Goal: Ask a question

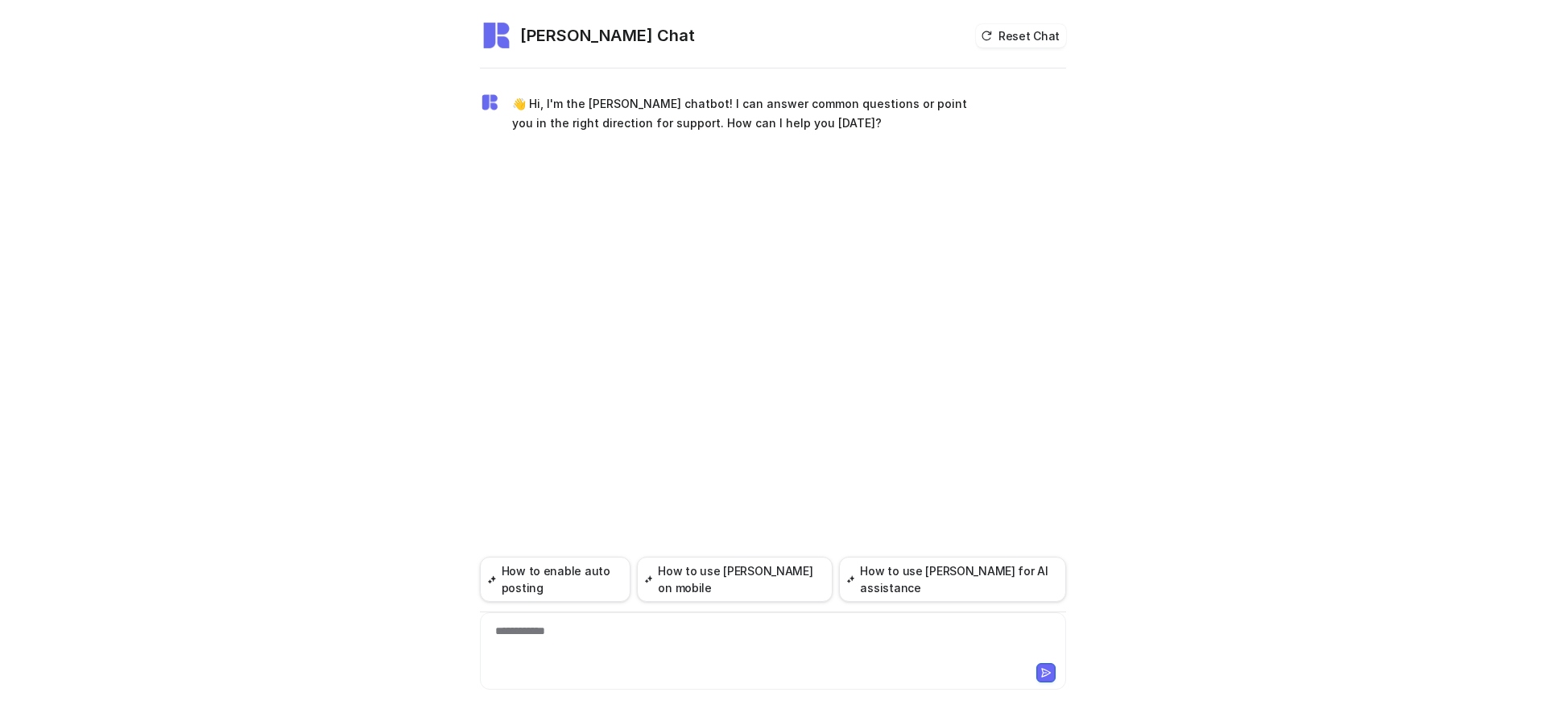
click at [588, 665] on div at bounding box center [773, 670] width 578 height 23
click at [597, 643] on div "**********" at bounding box center [773, 640] width 578 height 37
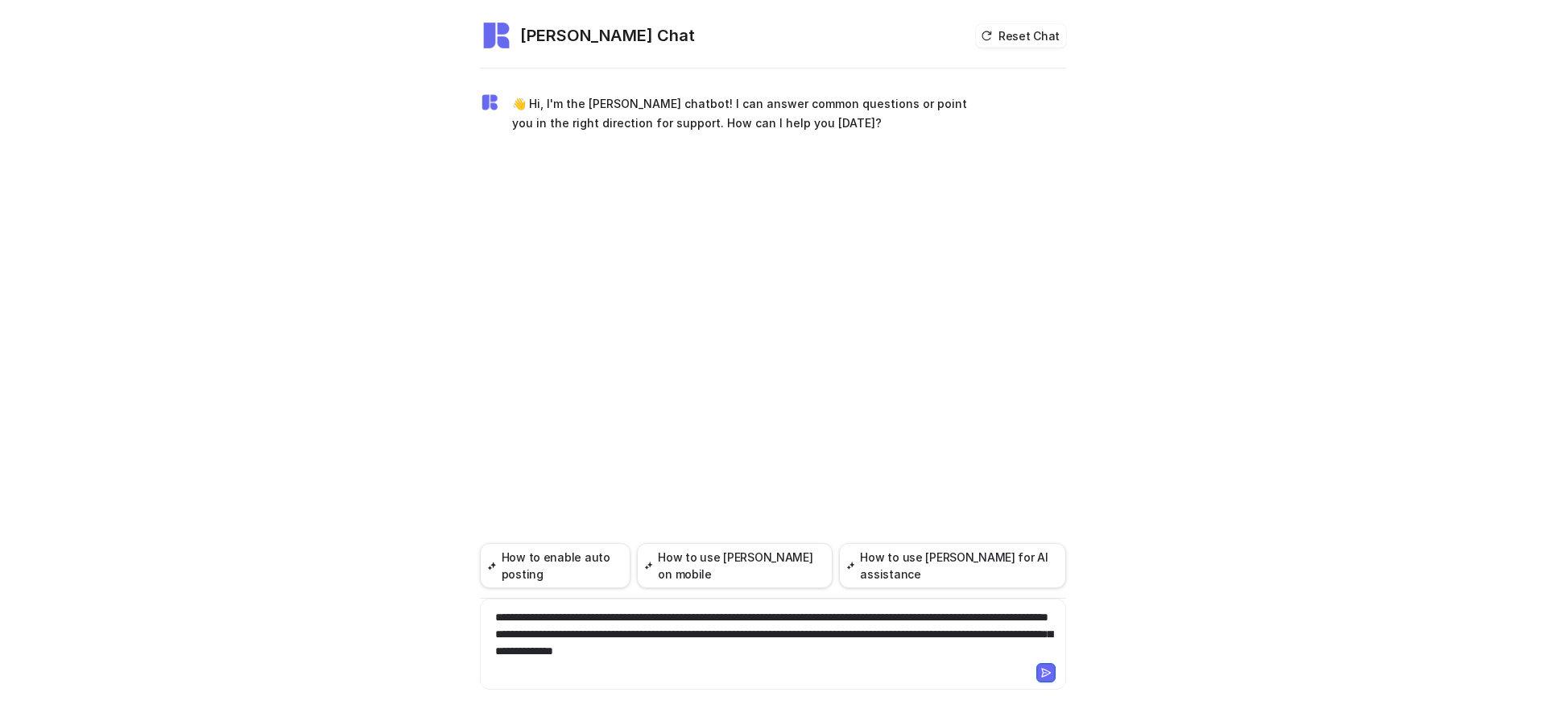
click at [495, 636] on div "**********" at bounding box center [773, 634] width 578 height 51
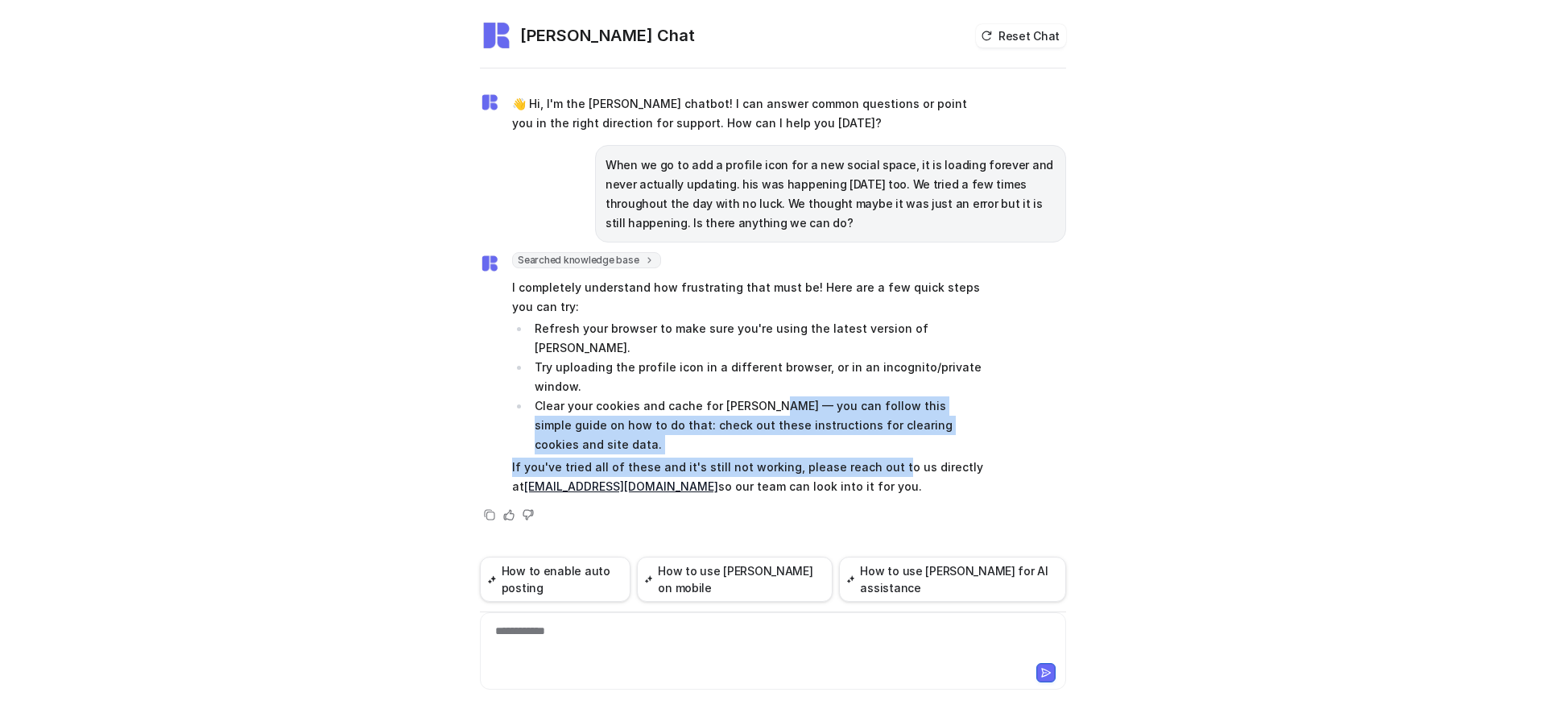
drag, startPoint x: 764, startPoint y: 385, endPoint x: 884, endPoint y: 434, distance: 129.6
click at [884, 434] on span "I completely understand how frustrating that must be! Here are a few quick step…" at bounding box center [747, 387] width 471 height 224
click at [884, 457] on p "If you've tried all of these and it's still not working, please reach out to us…" at bounding box center [747, 476] width 471 height 39
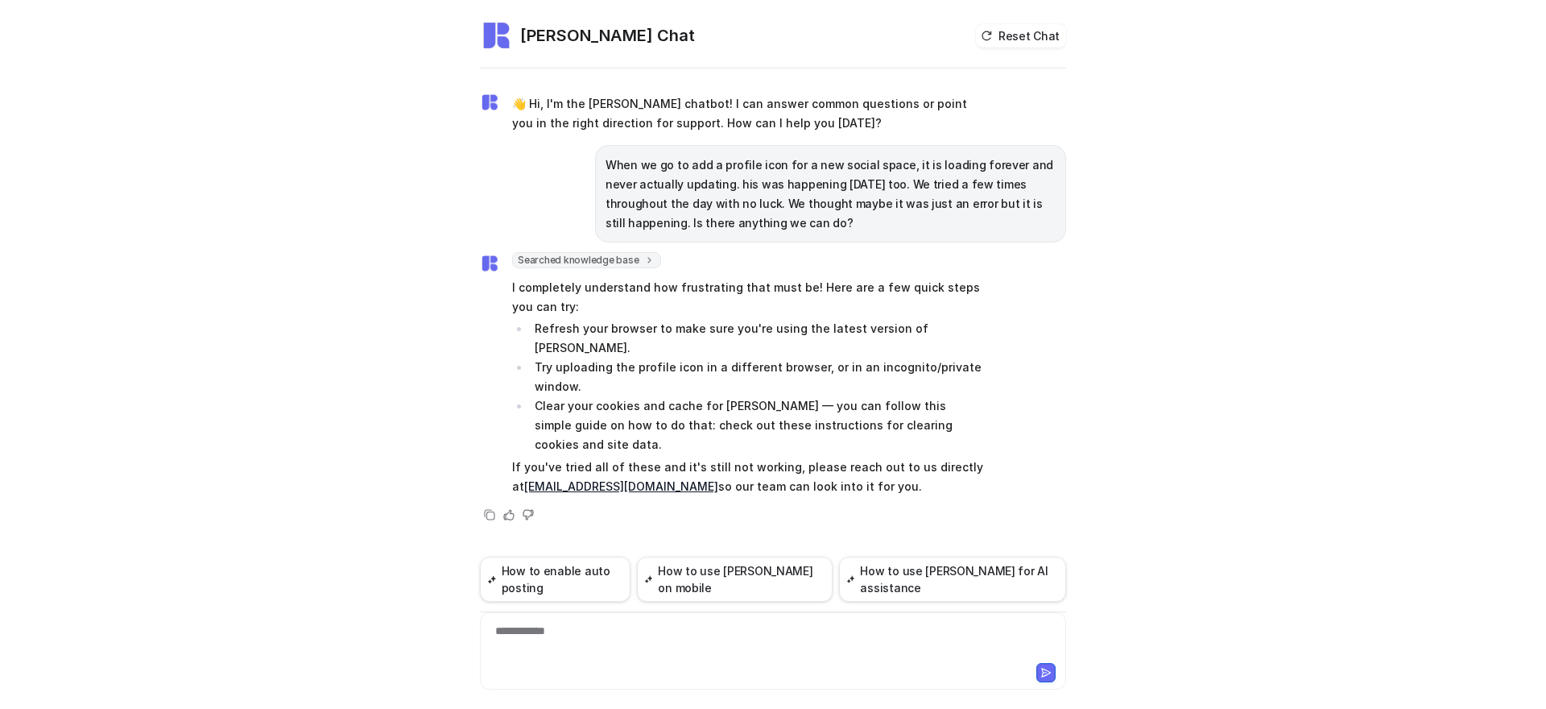
click at [881, 457] on p "If you've tried all of these and it's still not working, please reach out to us…" at bounding box center [747, 476] width 471 height 39
drag, startPoint x: 605, startPoint y: 155, endPoint x: 873, endPoint y: 236, distance: 279.9
click at [878, 234] on div "When we go to add a profile icon for a new social space, it is loading forever …" at bounding box center [830, 193] width 471 height 97
drag, startPoint x: 564, startPoint y: 450, endPoint x: 627, endPoint y: 451, distance: 63.6
click at [627, 451] on div "Searched knowledge base search_queries : [ "profile icon upload issue", "profil…" at bounding box center [731, 375] width 503 height 246
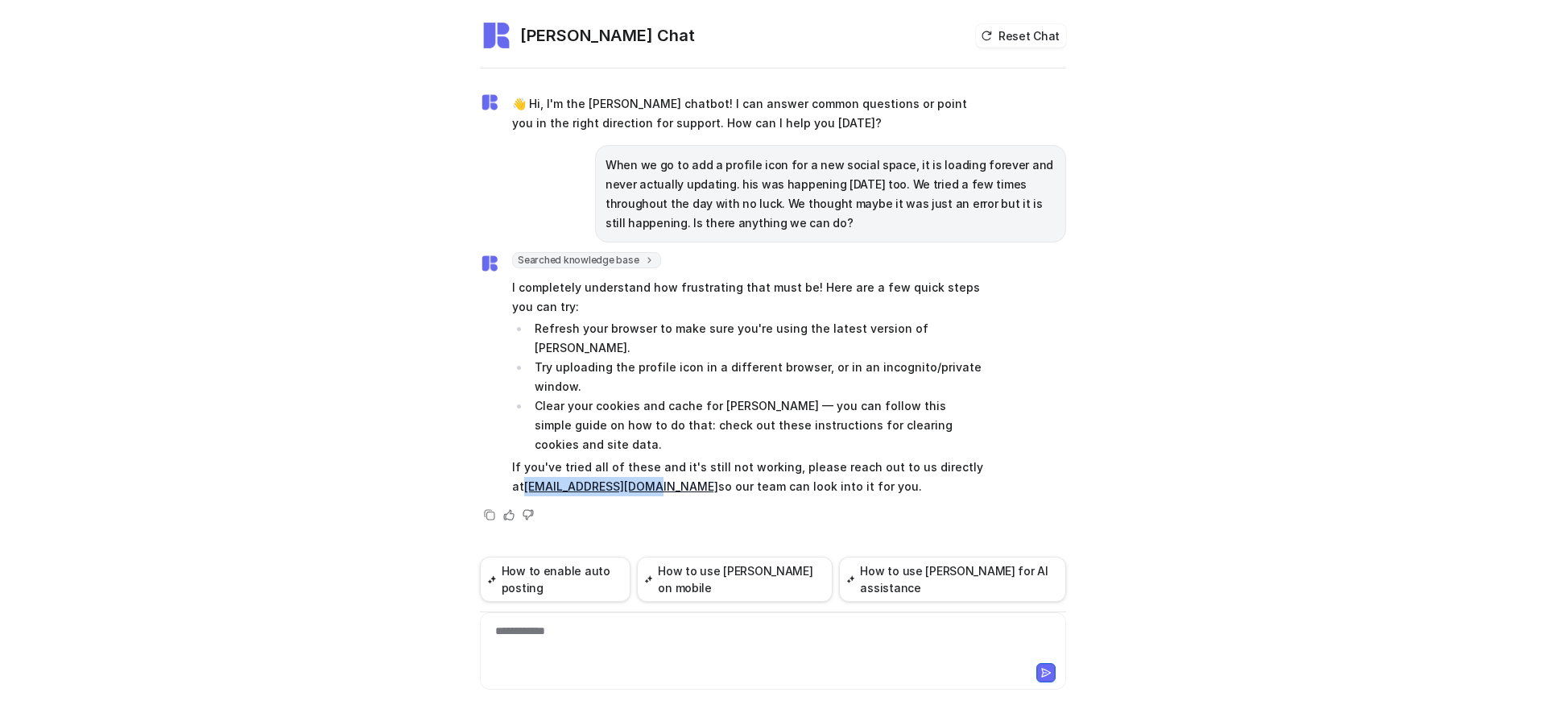
copy link "[EMAIL_ADDRESS][DOMAIN_NAME]"
drag, startPoint x: 598, startPoint y: 161, endPoint x: 752, endPoint y: 236, distance: 171.0
click at [752, 236] on div "When we go to add a profile icon for a new social space, it is loading forever …" at bounding box center [830, 193] width 471 height 97
copy p "When we go to add a profile icon for a new social space, it is loading forever …"
